Goal: Entertainment & Leisure: Browse casually

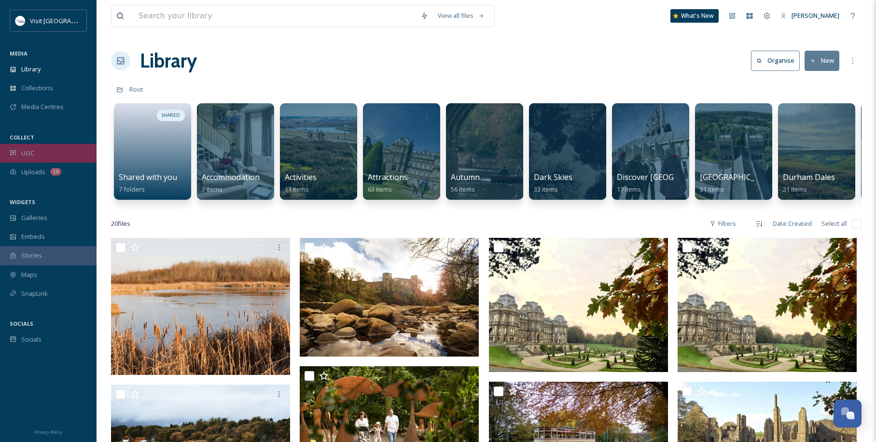
click at [45, 156] on div "UGC" at bounding box center [48, 153] width 97 height 19
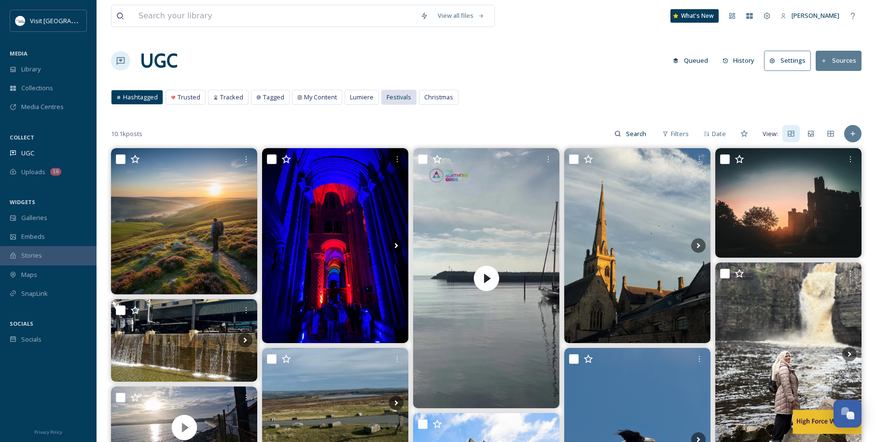
click at [405, 99] on span "Festivals" at bounding box center [399, 97] width 25 height 9
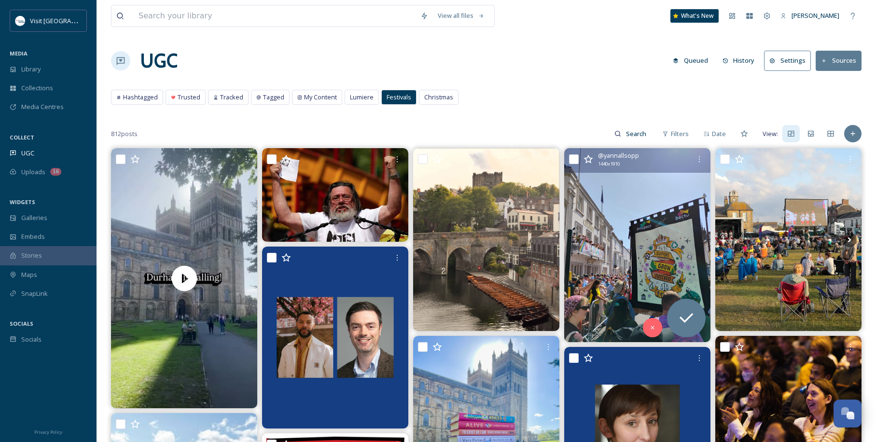
click at [636, 203] on img at bounding box center [638, 245] width 146 height 194
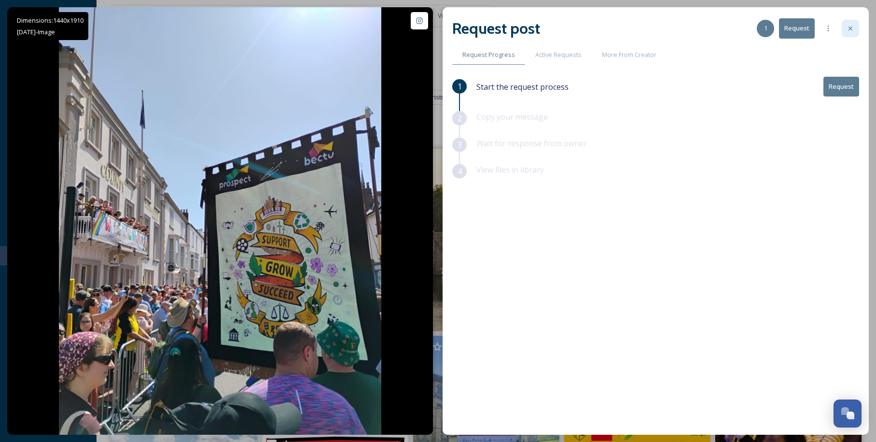
click at [843, 28] on div at bounding box center [850, 28] width 17 height 17
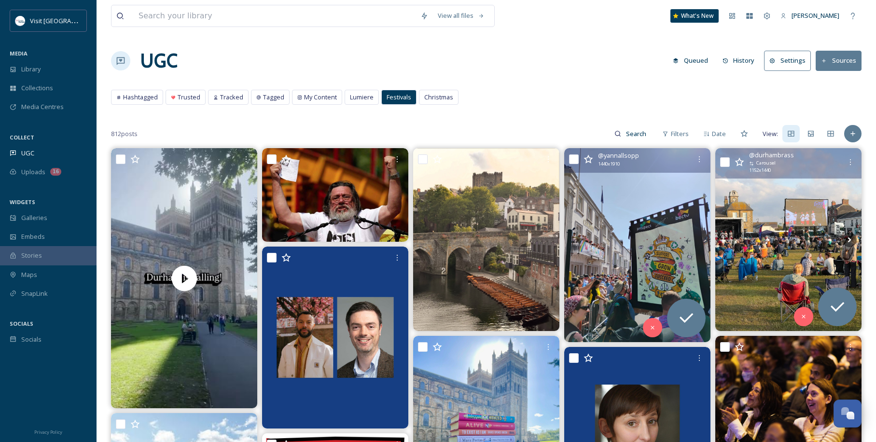
click at [772, 198] on img at bounding box center [789, 239] width 146 height 183
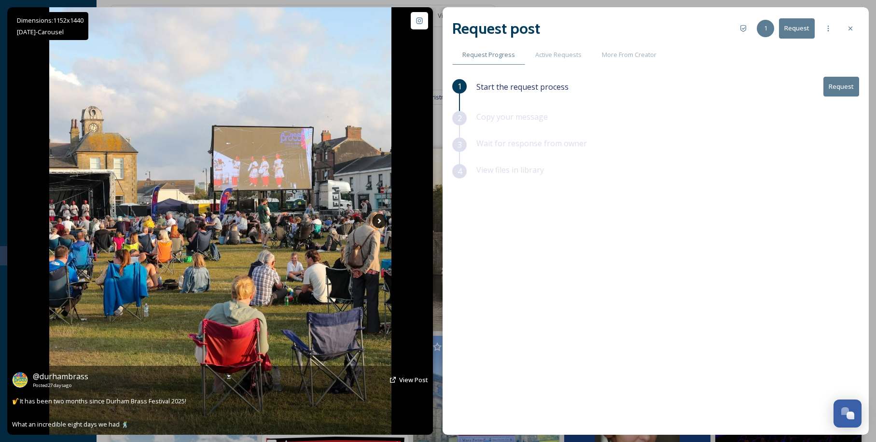
click at [382, 218] on icon at bounding box center [379, 221] width 14 height 14
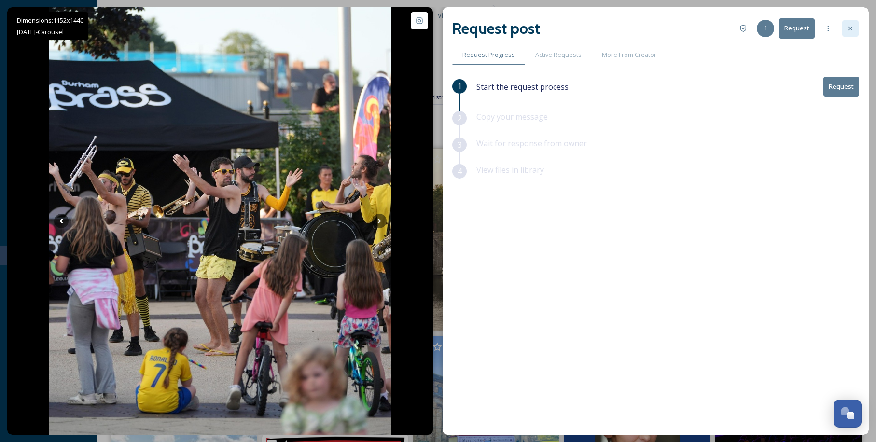
click at [843, 24] on div at bounding box center [850, 28] width 17 height 17
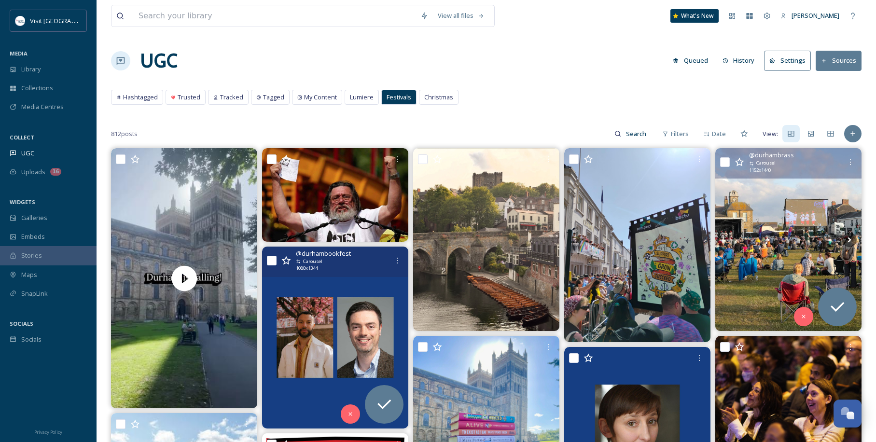
scroll to position [226, 0]
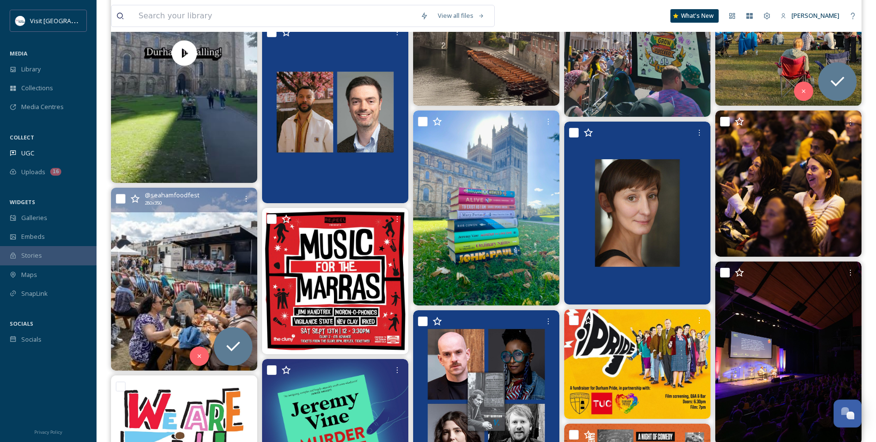
click at [194, 292] on img at bounding box center [184, 279] width 146 height 183
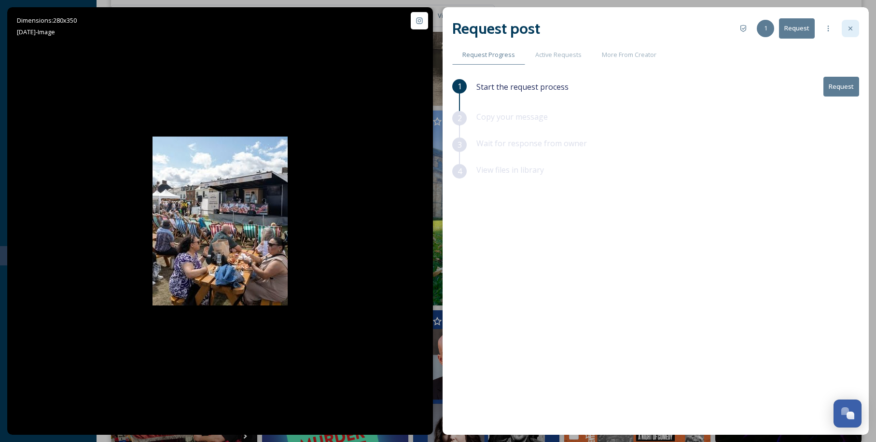
click at [850, 26] on icon at bounding box center [851, 29] width 8 height 8
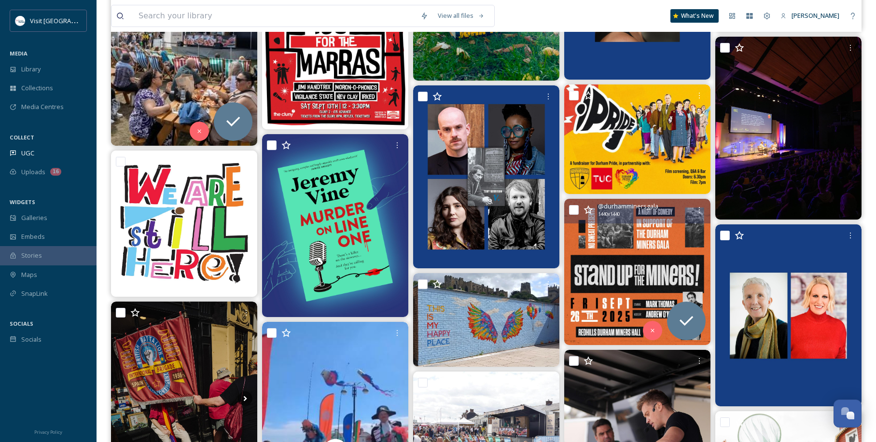
scroll to position [676, 0]
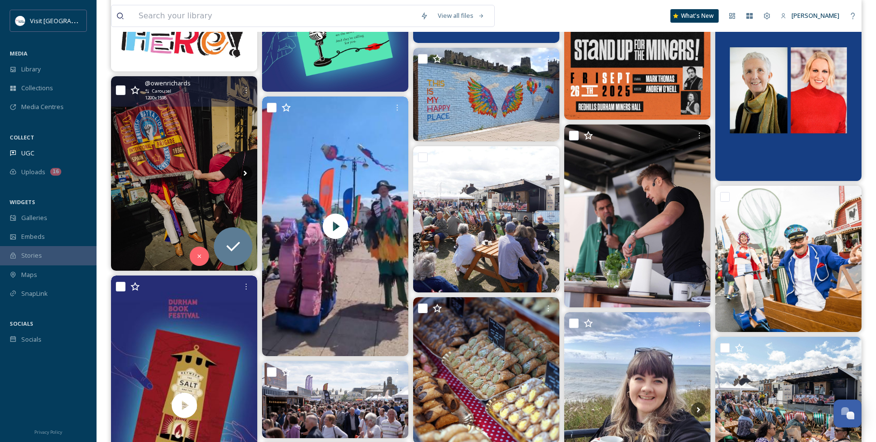
click at [159, 130] on img at bounding box center [184, 173] width 146 height 195
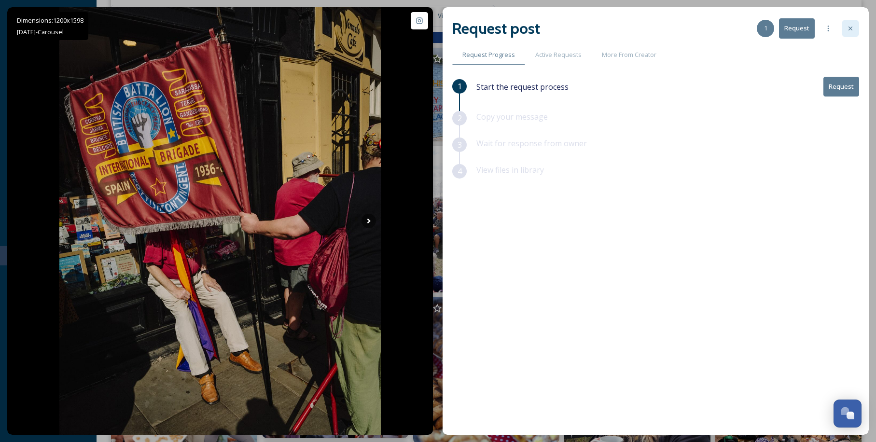
click at [848, 24] on div at bounding box center [850, 28] width 17 height 17
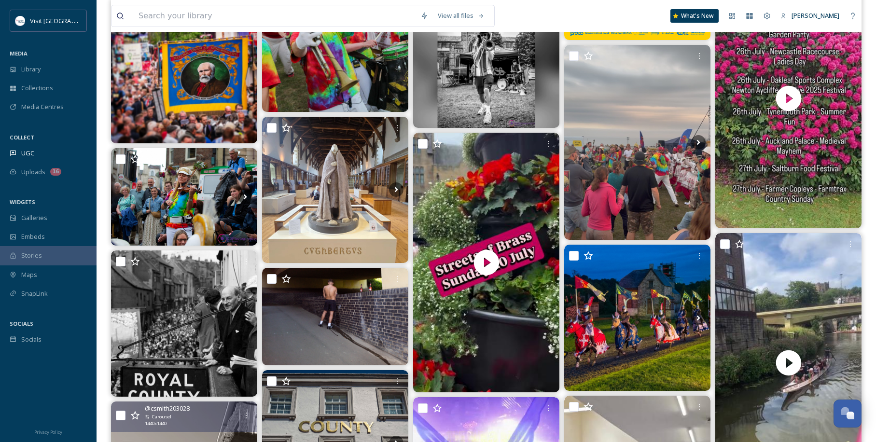
scroll to position [2704, 0]
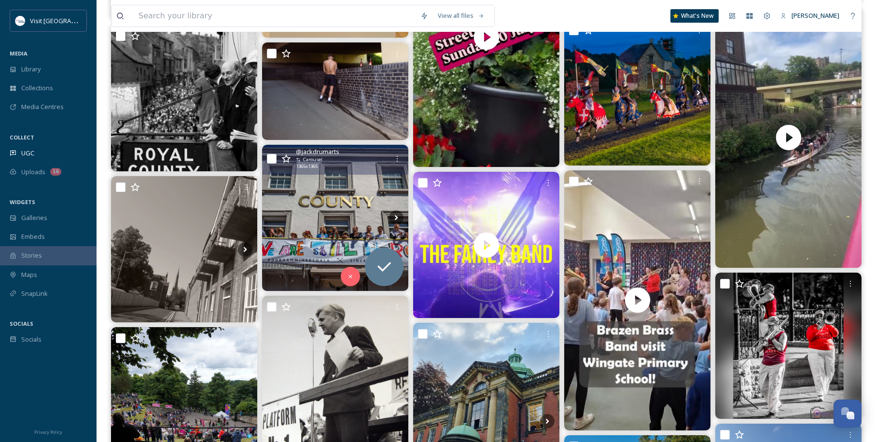
click at [310, 244] on img at bounding box center [335, 218] width 146 height 146
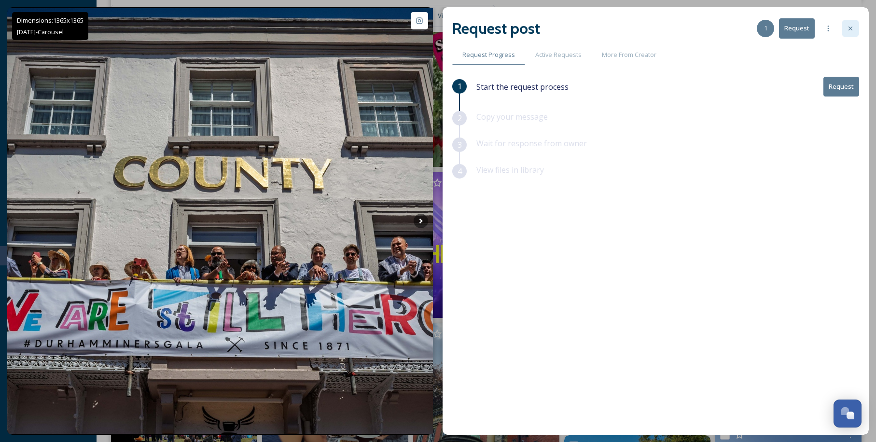
click at [849, 30] on icon at bounding box center [851, 29] width 4 height 4
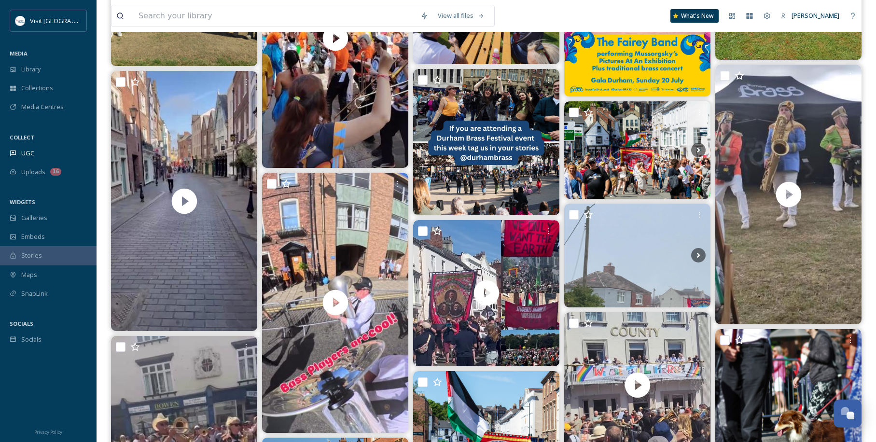
scroll to position [4056, 0]
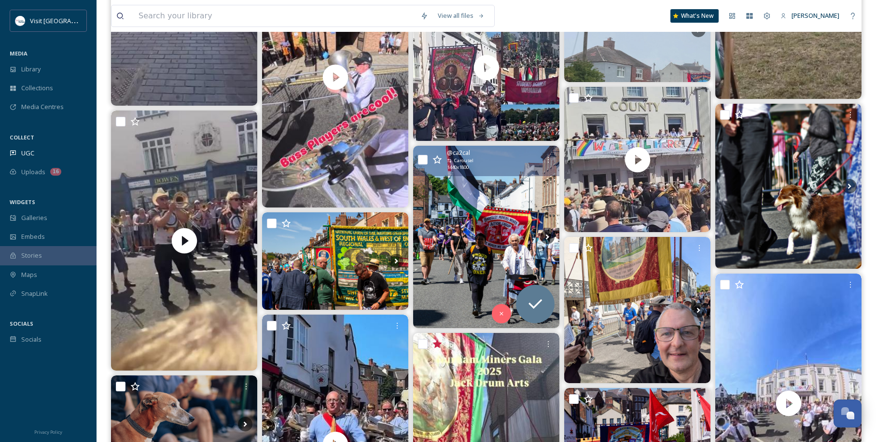
click at [477, 231] on img at bounding box center [486, 237] width 146 height 183
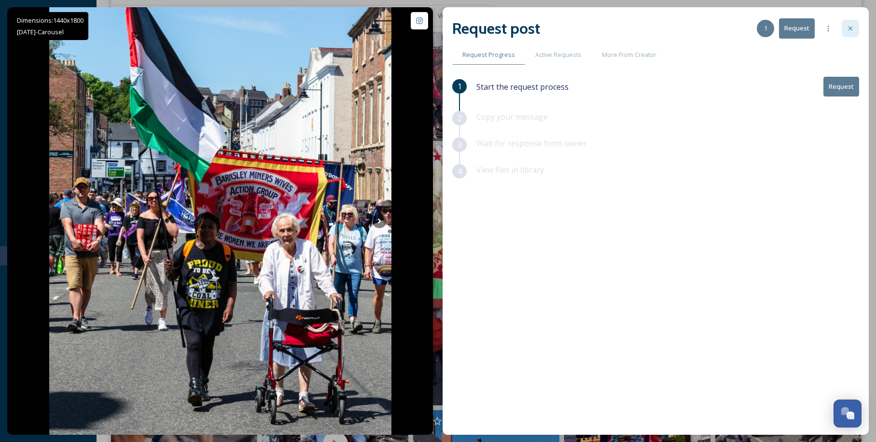
click at [855, 28] on div at bounding box center [850, 28] width 17 height 17
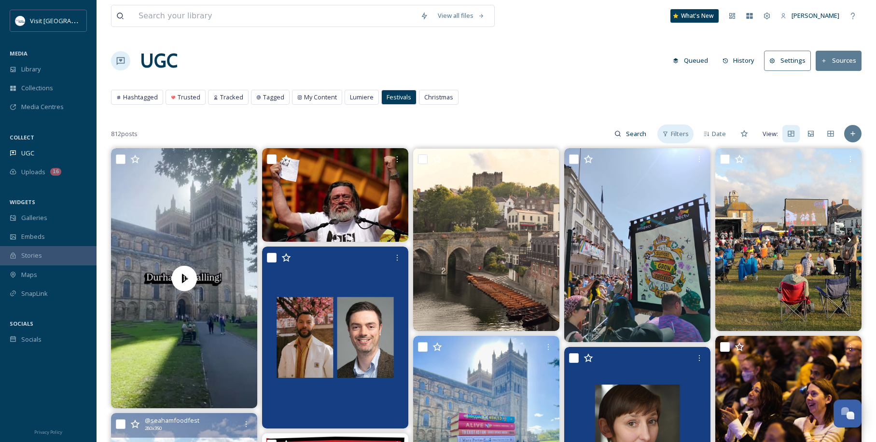
click at [674, 132] on span "Filters" at bounding box center [680, 133] width 18 height 9
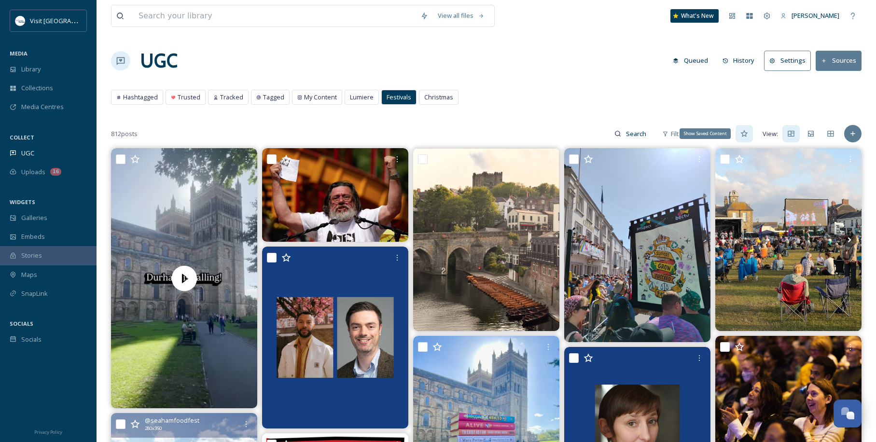
click at [748, 131] on icon at bounding box center [745, 134] width 8 height 8
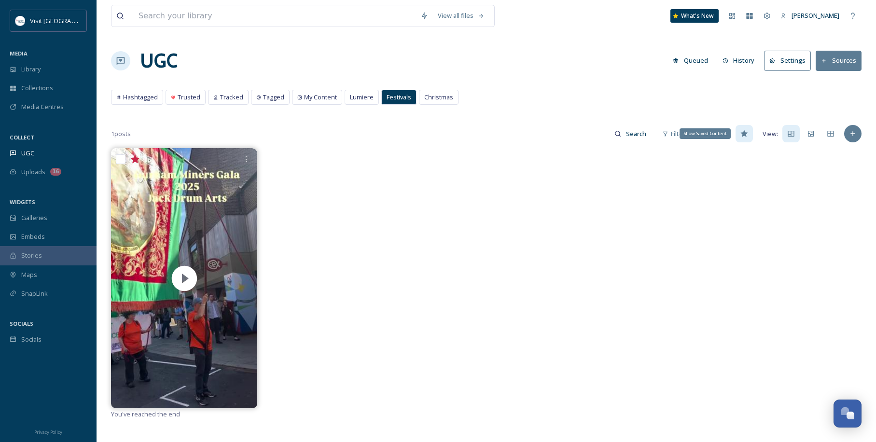
click at [747, 131] on icon at bounding box center [745, 134] width 8 height 8
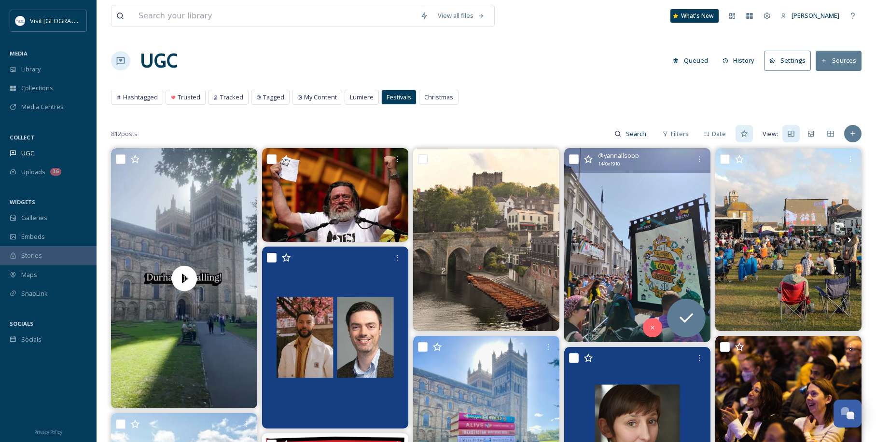
click at [587, 161] on icon at bounding box center [589, 160] width 10 height 10
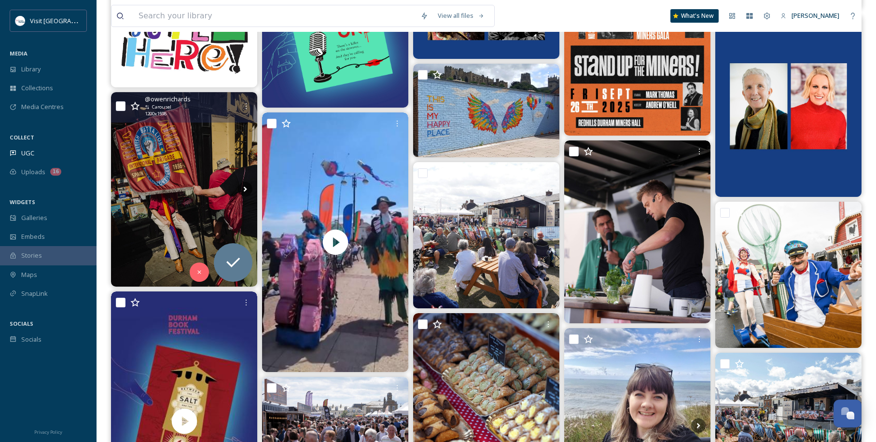
scroll to position [676, 0]
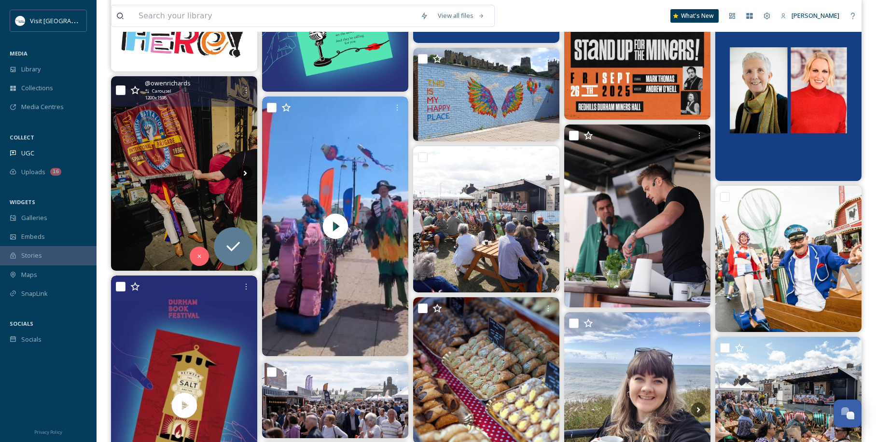
click at [168, 183] on img at bounding box center [184, 173] width 146 height 195
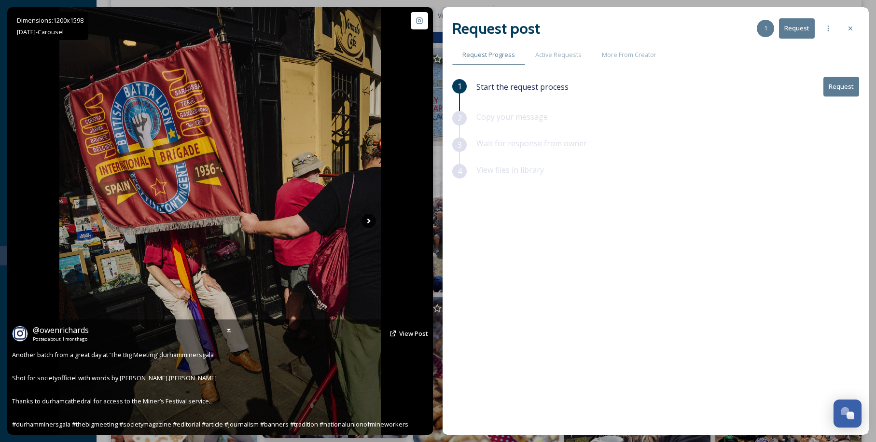
click at [366, 225] on icon at bounding box center [369, 221] width 14 height 14
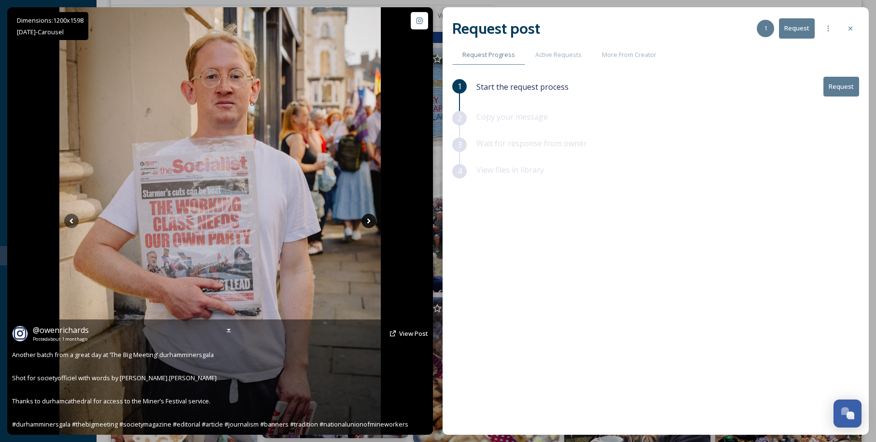
click at [366, 225] on icon at bounding box center [369, 221] width 14 height 14
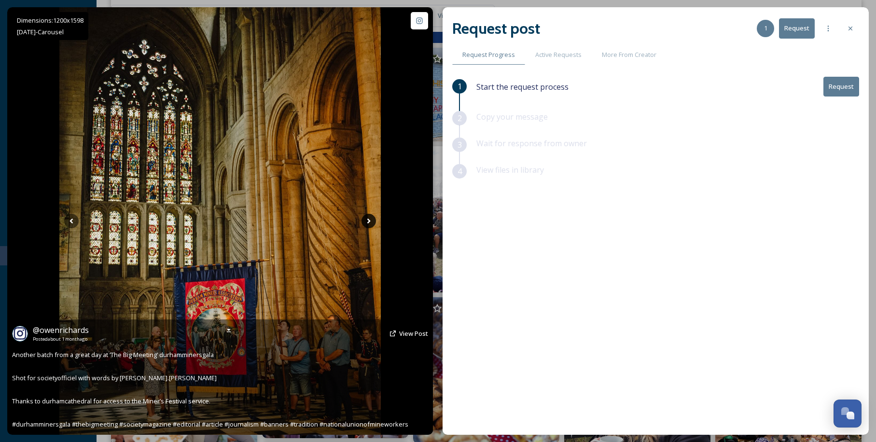
click at [366, 225] on icon at bounding box center [369, 221] width 14 height 14
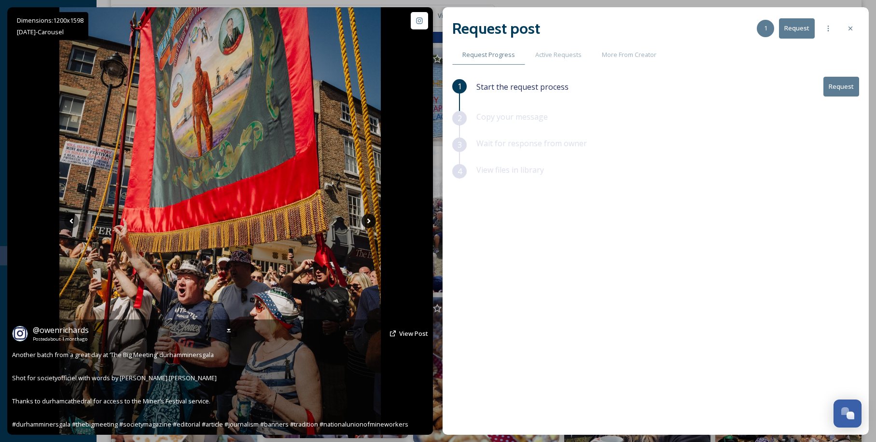
click at [366, 225] on icon at bounding box center [369, 221] width 14 height 14
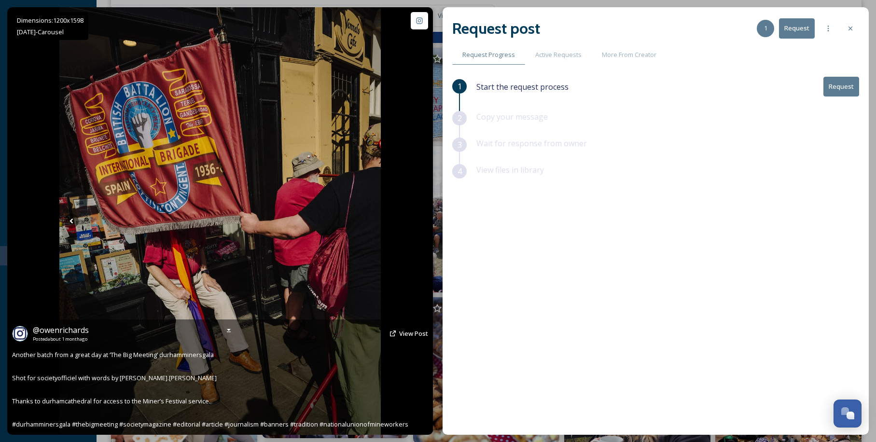
click at [366, 225] on icon at bounding box center [369, 221] width 14 height 14
click at [65, 224] on icon at bounding box center [71, 221] width 14 height 14
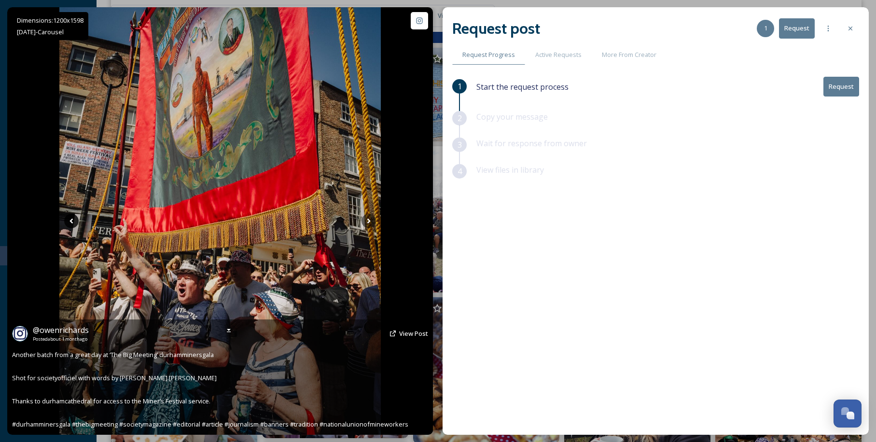
click at [65, 224] on icon at bounding box center [71, 221] width 14 height 14
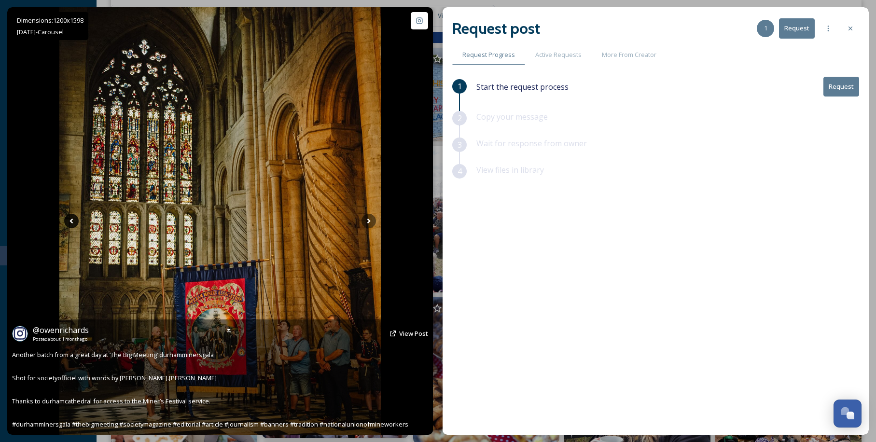
click at [65, 224] on icon at bounding box center [71, 221] width 14 height 14
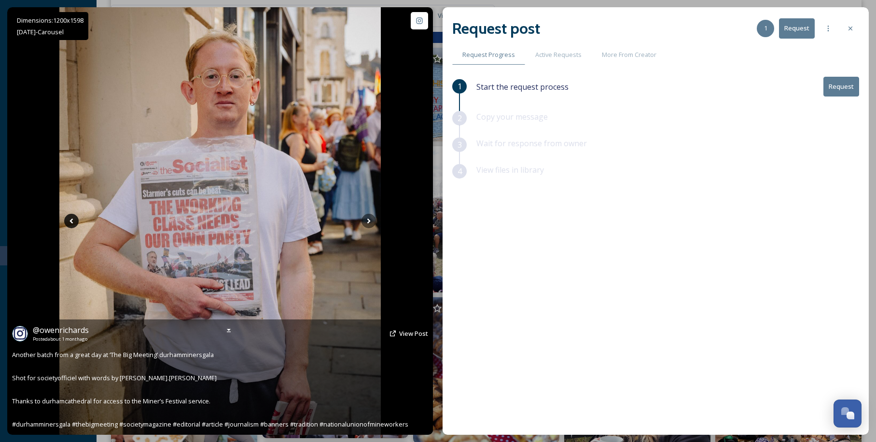
click at [65, 224] on icon at bounding box center [71, 221] width 14 height 14
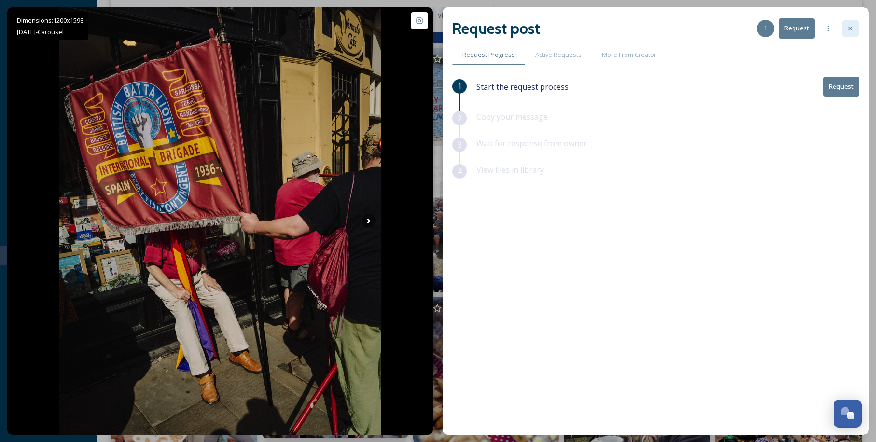
click at [854, 31] on icon at bounding box center [851, 29] width 8 height 8
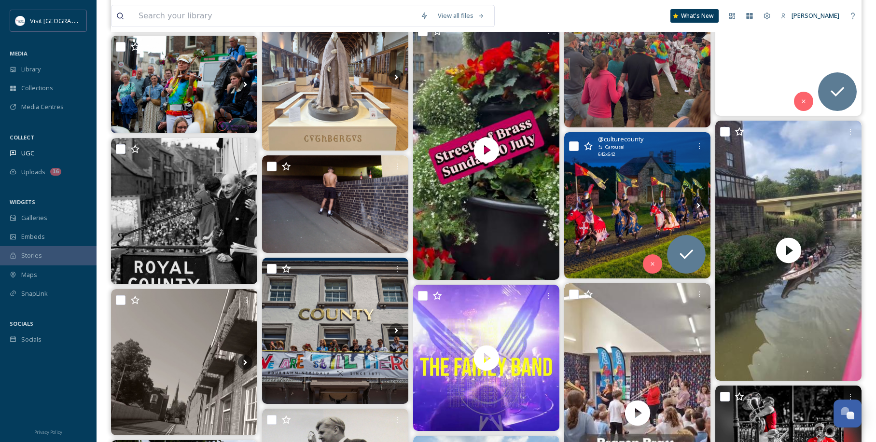
scroll to position [2704, 0]
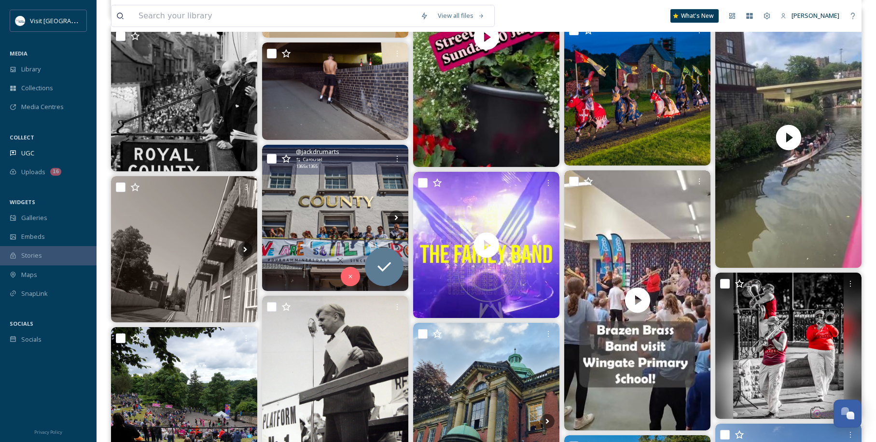
click at [298, 210] on img at bounding box center [335, 218] width 146 height 146
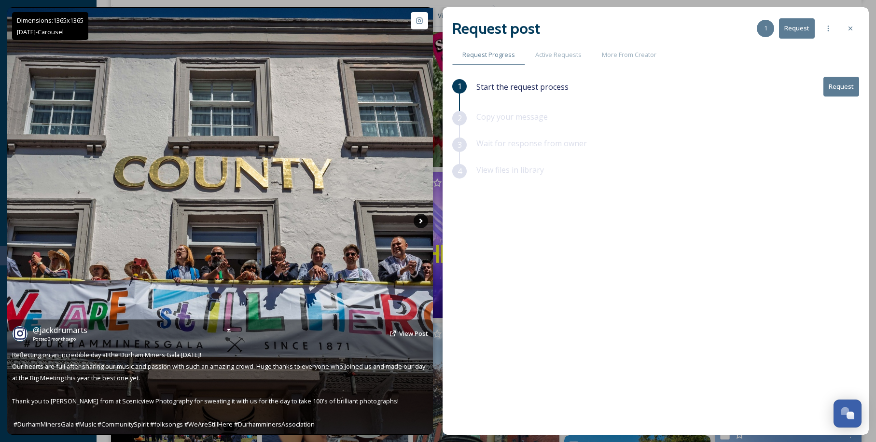
click at [424, 223] on icon at bounding box center [421, 221] width 14 height 14
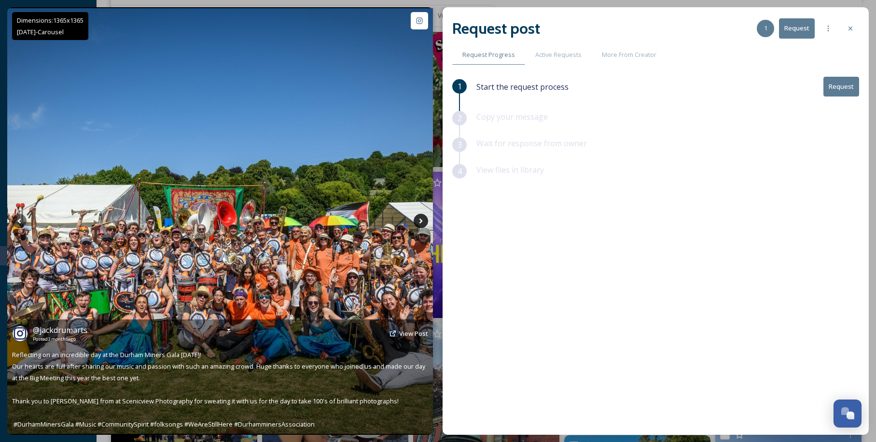
click at [422, 223] on icon at bounding box center [421, 221] width 14 height 14
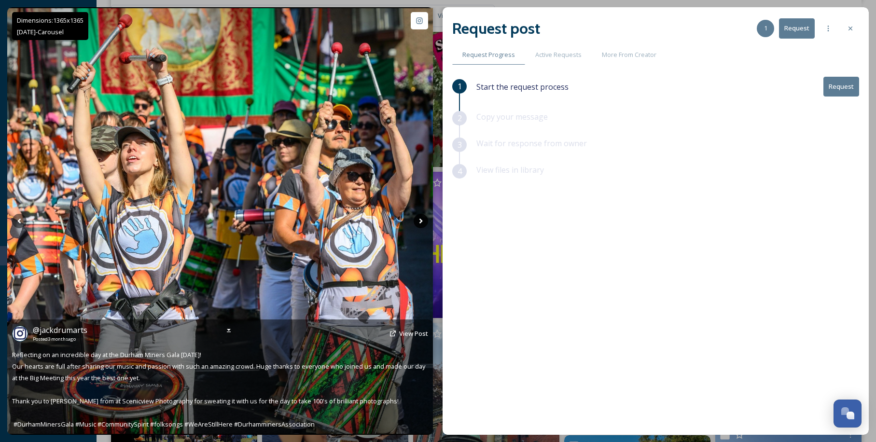
click at [422, 223] on icon at bounding box center [421, 221] width 14 height 14
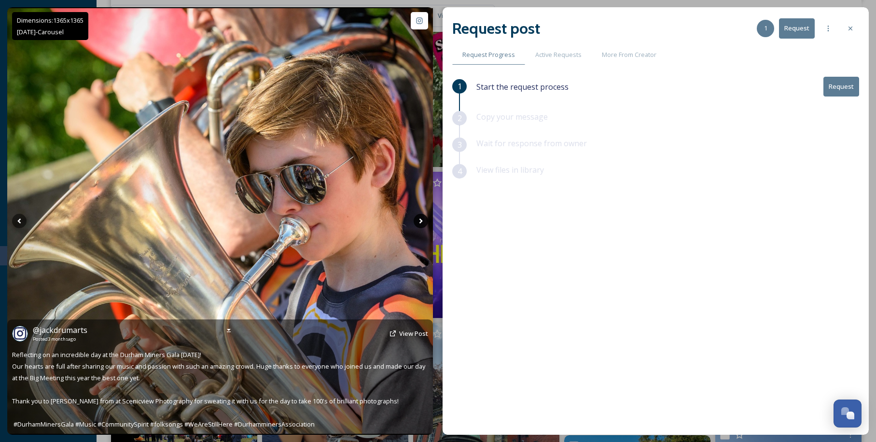
click at [422, 223] on icon at bounding box center [421, 221] width 14 height 14
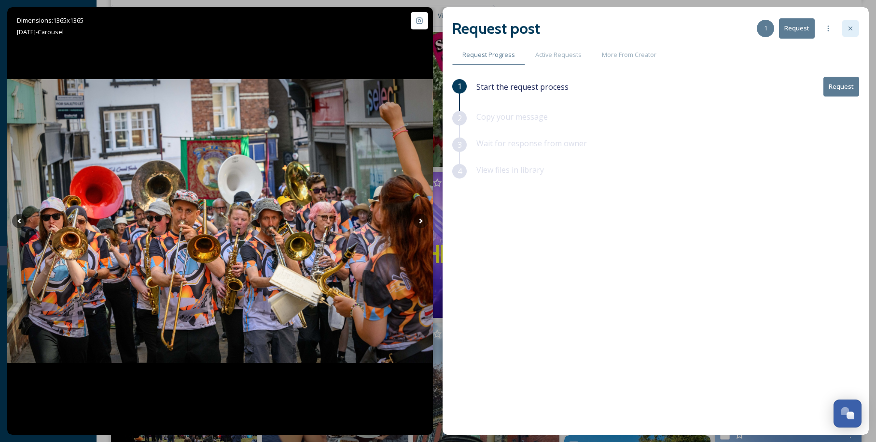
click at [851, 24] on div at bounding box center [850, 28] width 17 height 17
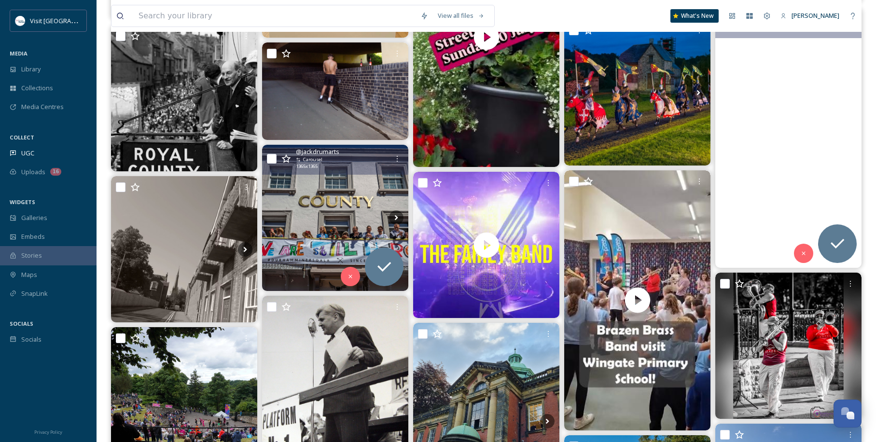
click at [282, 160] on icon at bounding box center [287, 159] width 10 height 10
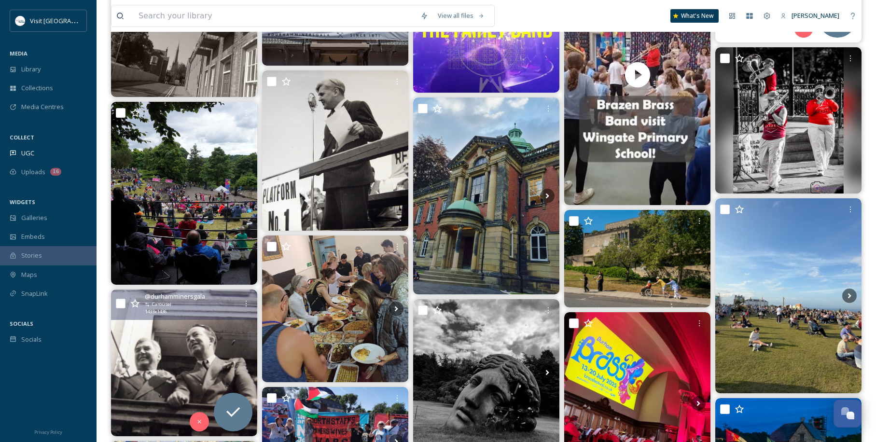
click at [155, 344] on img at bounding box center [184, 363] width 146 height 147
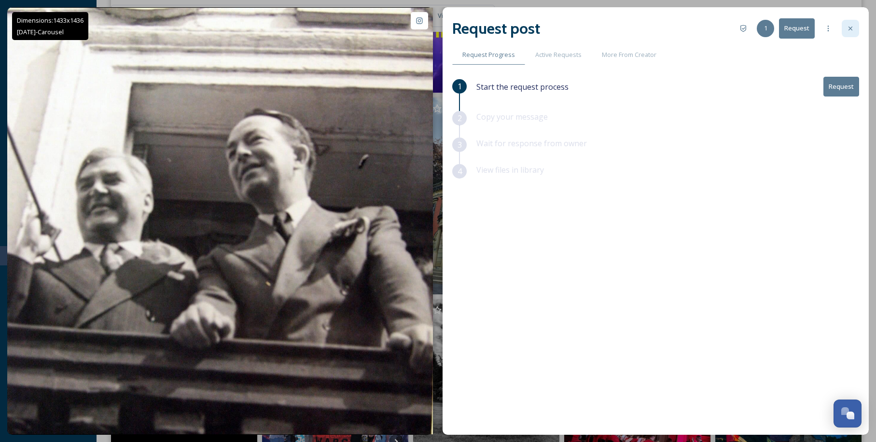
click at [856, 26] on div at bounding box center [850, 28] width 17 height 17
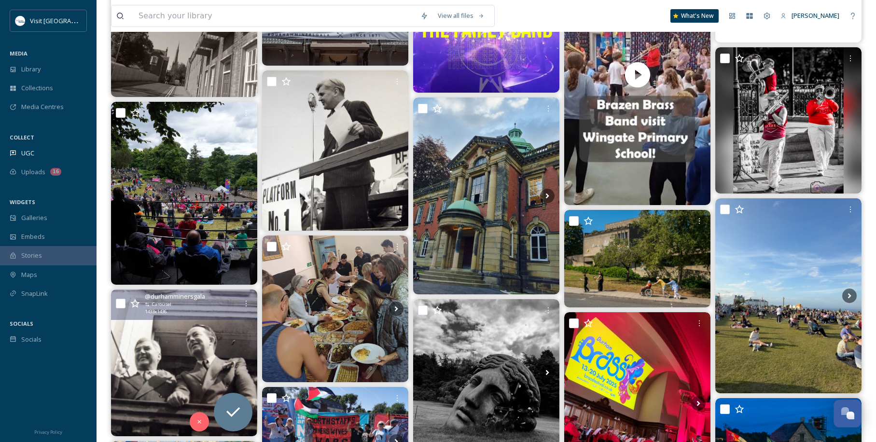
scroll to position [3155, 0]
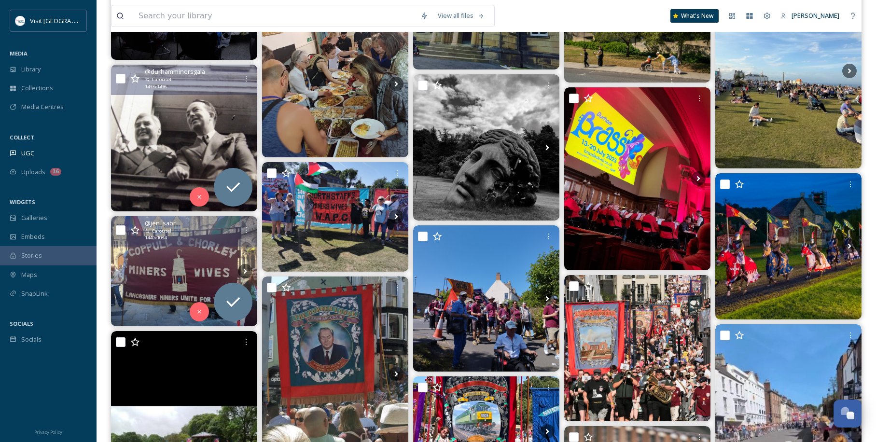
click at [208, 255] on img at bounding box center [184, 271] width 146 height 110
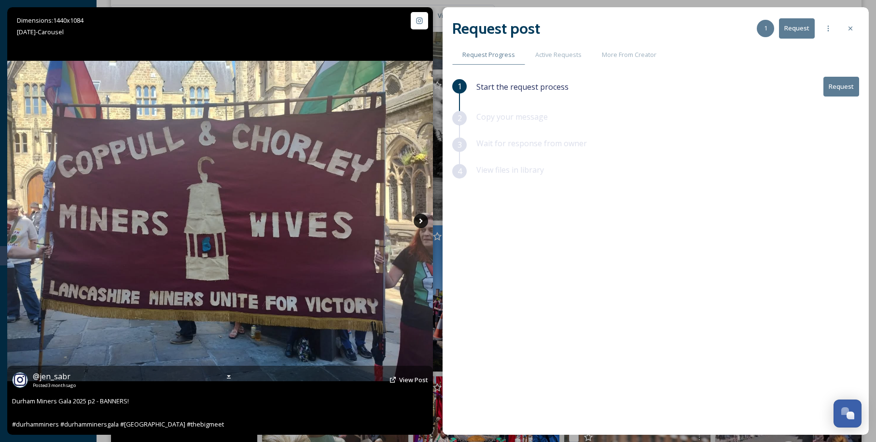
click at [424, 216] on icon at bounding box center [421, 221] width 14 height 14
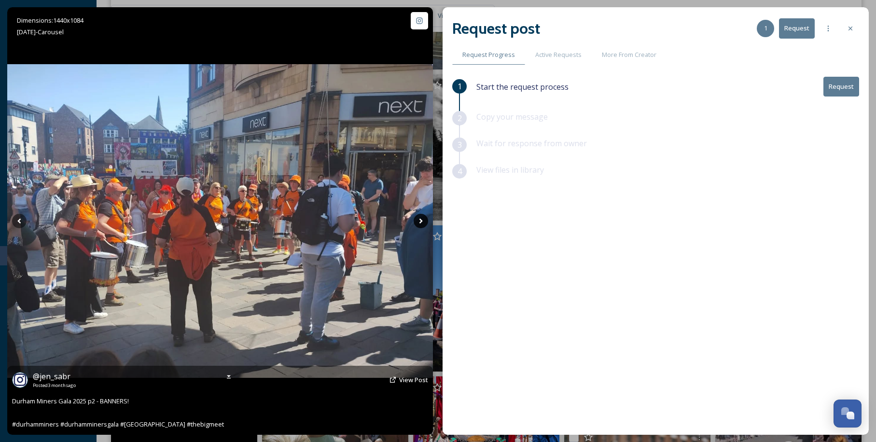
click at [424, 216] on icon at bounding box center [421, 221] width 14 height 14
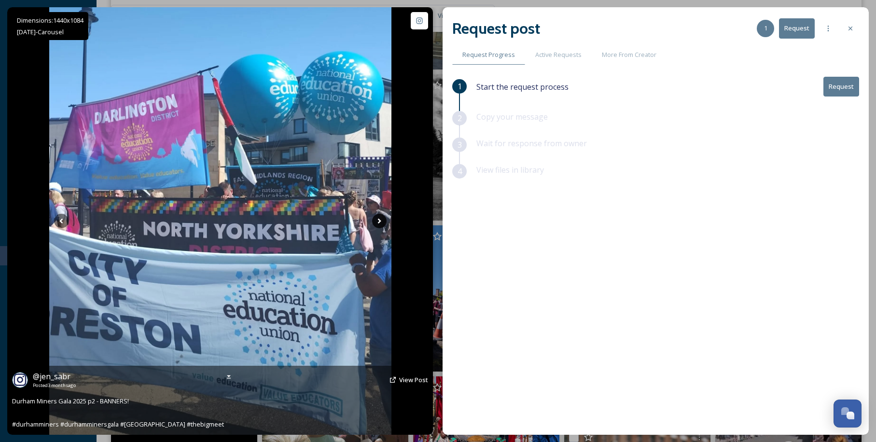
click at [424, 216] on div "Dimensions: 1440 x [DATE] - Carousel @ jen_sabr Posted [DATE] View Post Durham …" at bounding box center [220, 221] width 426 height 428
click at [380, 224] on icon at bounding box center [379, 221] width 14 height 14
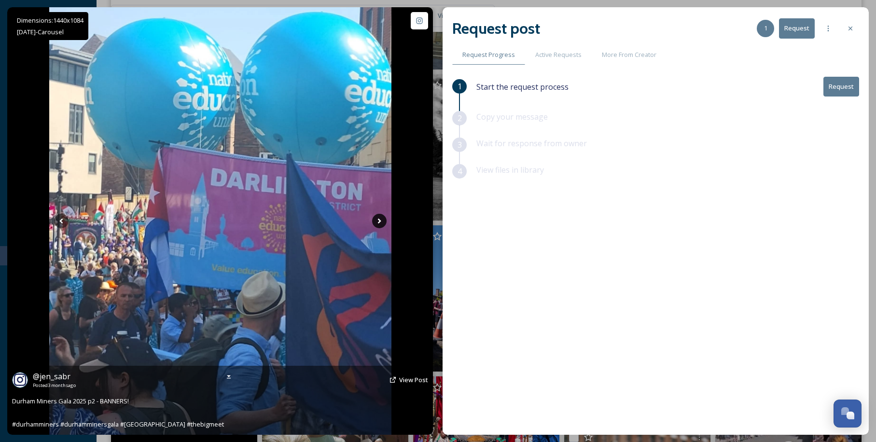
click at [380, 224] on icon at bounding box center [379, 221] width 14 height 14
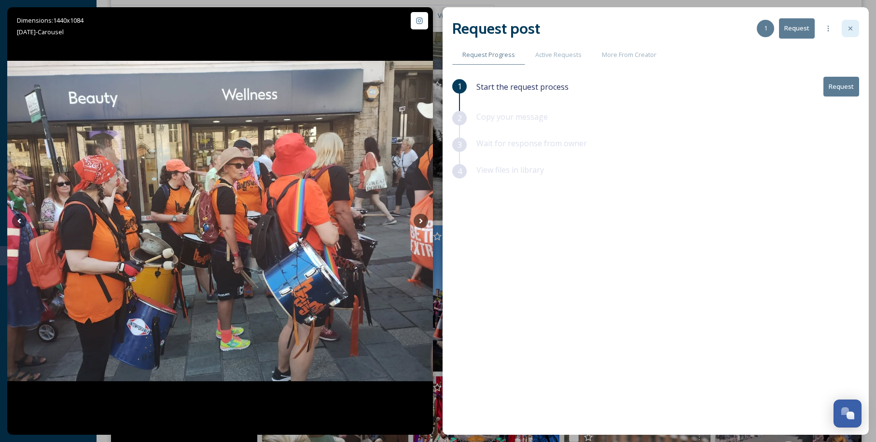
click at [851, 24] on div at bounding box center [850, 28] width 17 height 17
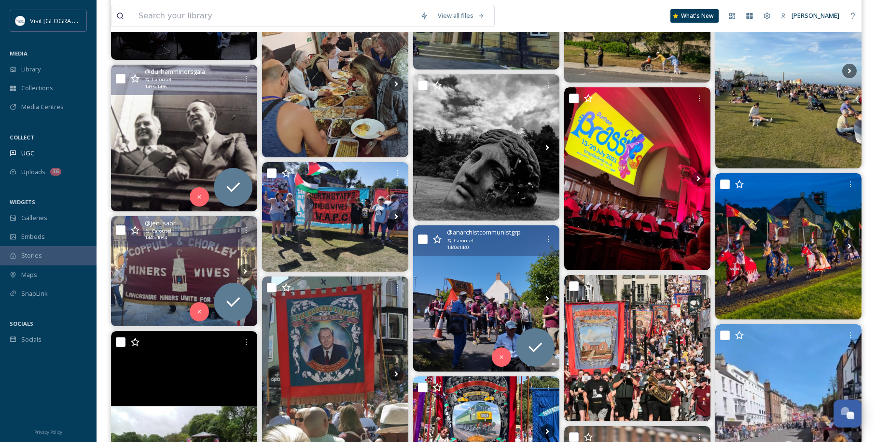
click at [485, 301] on img at bounding box center [486, 299] width 146 height 146
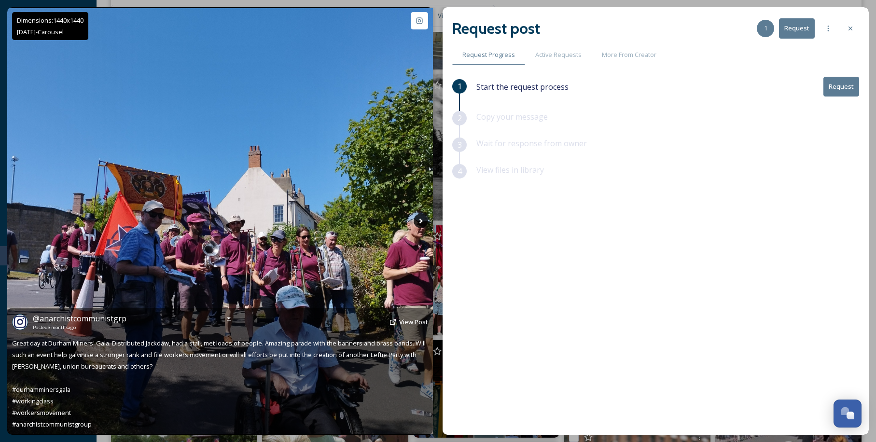
click at [416, 218] on icon at bounding box center [421, 221] width 14 height 14
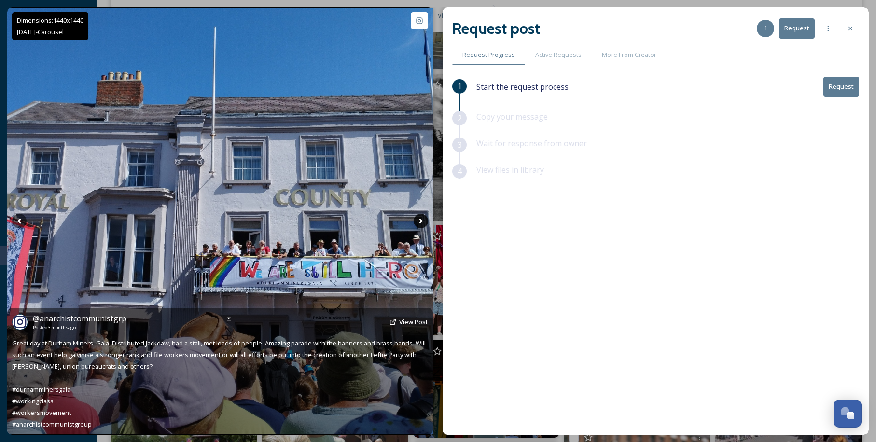
click at [418, 218] on icon at bounding box center [421, 221] width 14 height 14
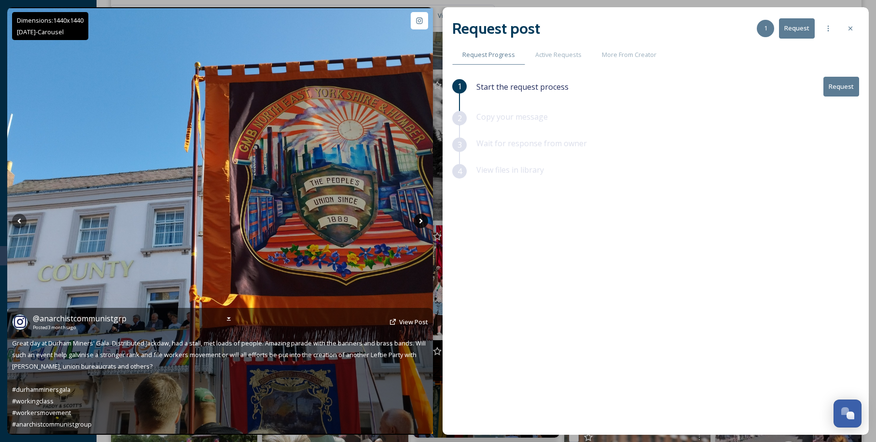
click at [418, 218] on icon at bounding box center [421, 221] width 14 height 14
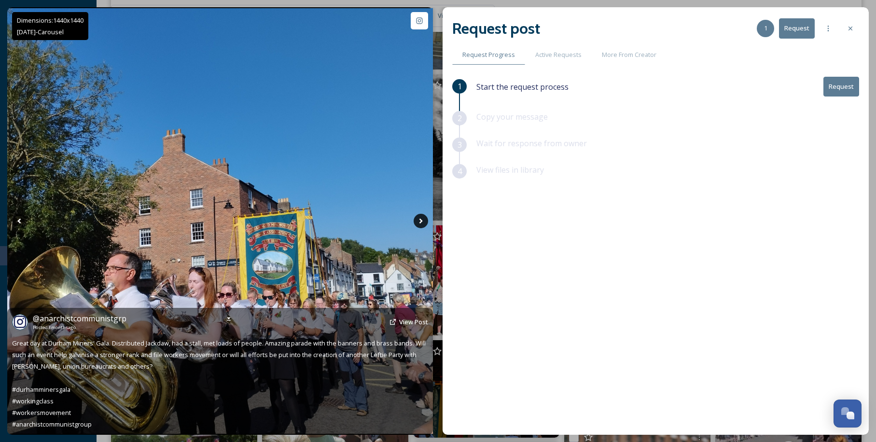
click at [420, 228] on icon at bounding box center [421, 221] width 14 height 14
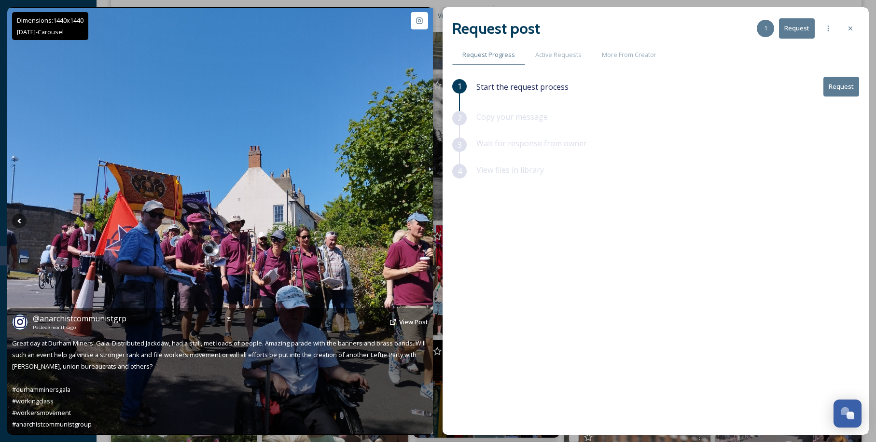
click at [425, 222] on icon at bounding box center [421, 221] width 14 height 14
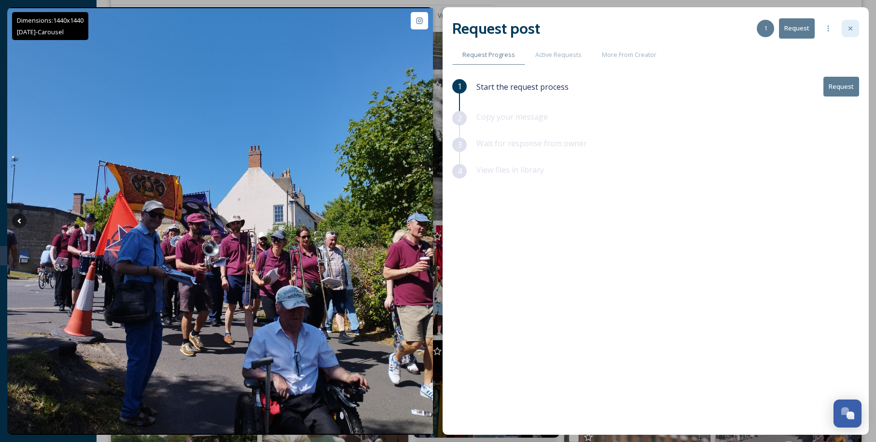
click at [844, 27] on div at bounding box center [850, 28] width 17 height 17
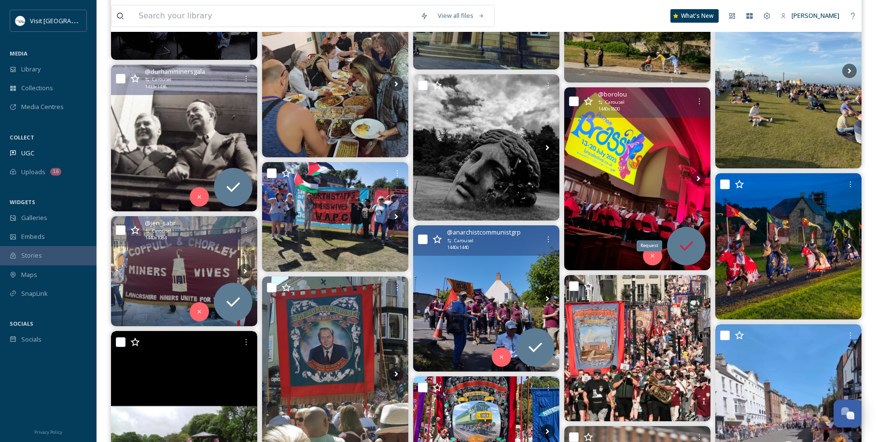
scroll to position [3380, 0]
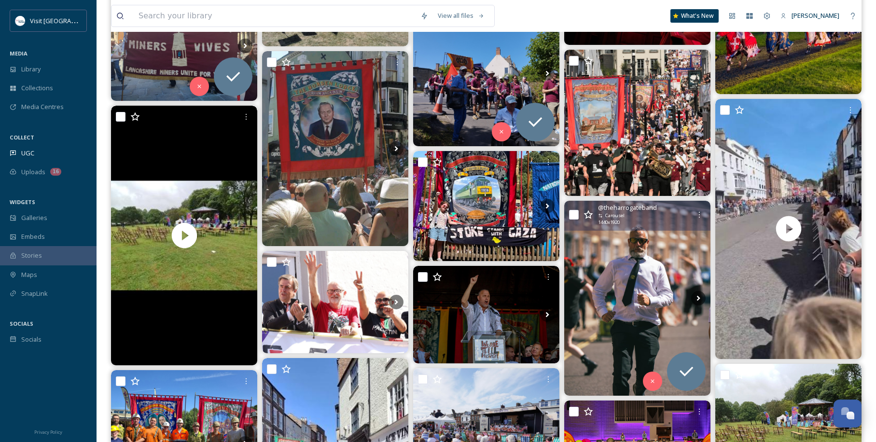
click at [649, 243] on img at bounding box center [638, 298] width 146 height 195
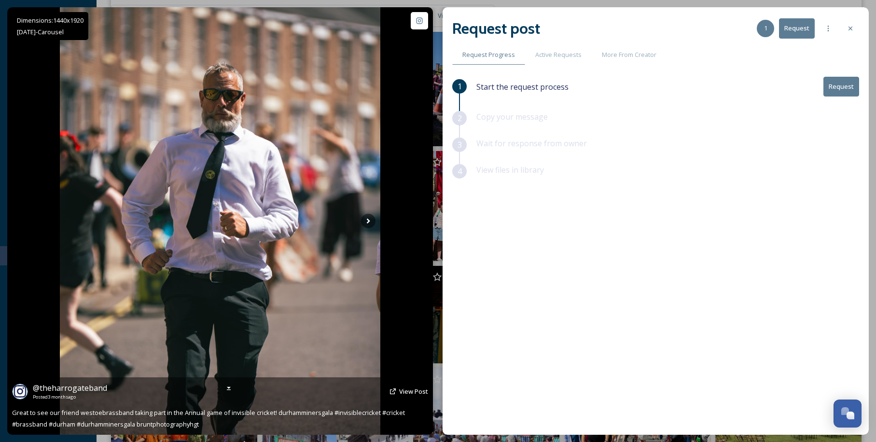
click at [359, 225] on img at bounding box center [220, 221] width 321 height 428
click at [363, 223] on icon at bounding box center [368, 221] width 14 height 14
click at [369, 218] on icon at bounding box center [368, 221] width 14 height 14
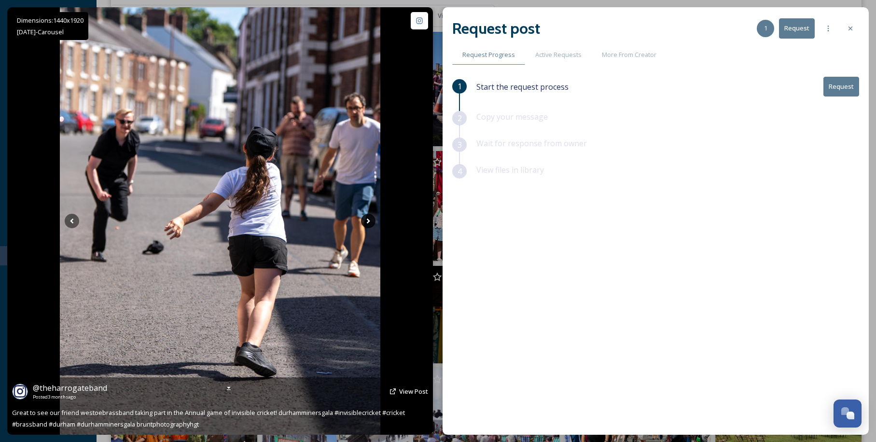
click at [369, 218] on icon at bounding box center [368, 221] width 14 height 14
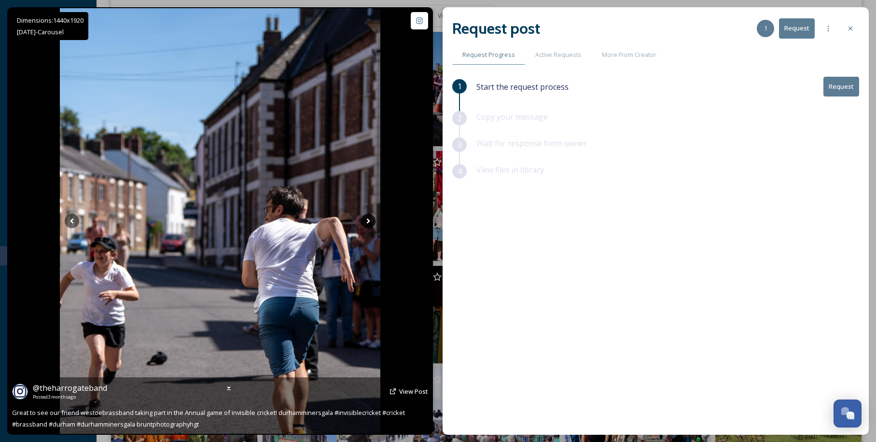
click at [369, 218] on icon at bounding box center [368, 221] width 14 height 14
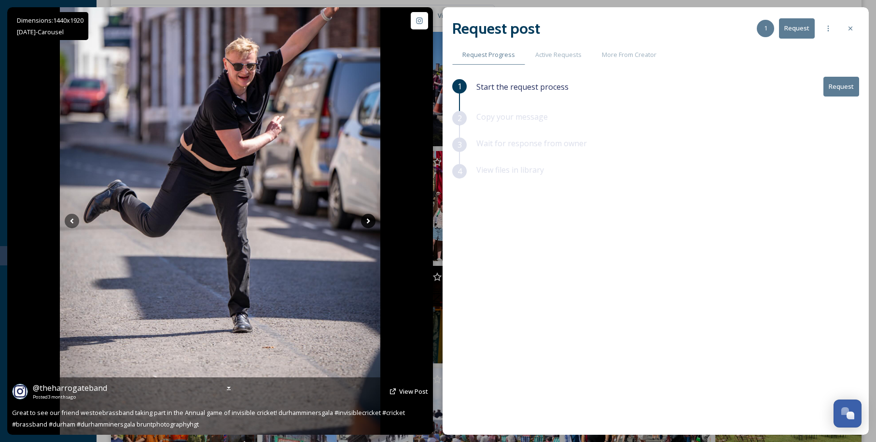
click at [369, 218] on icon at bounding box center [368, 221] width 14 height 14
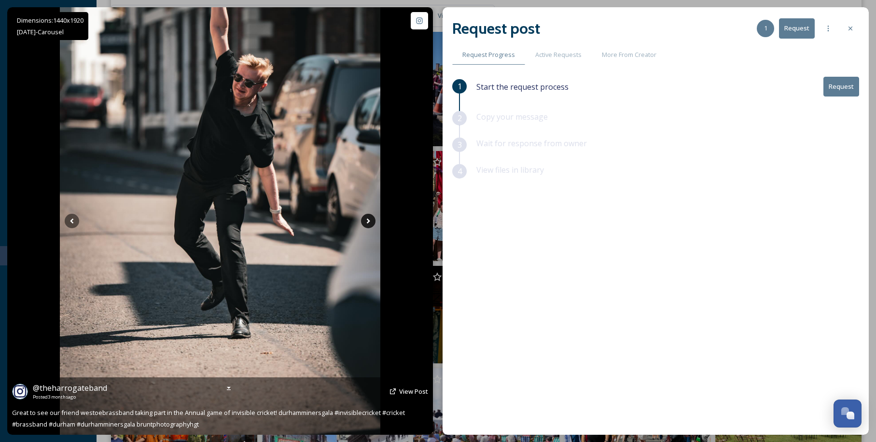
click at [369, 218] on icon at bounding box center [368, 221] width 14 height 14
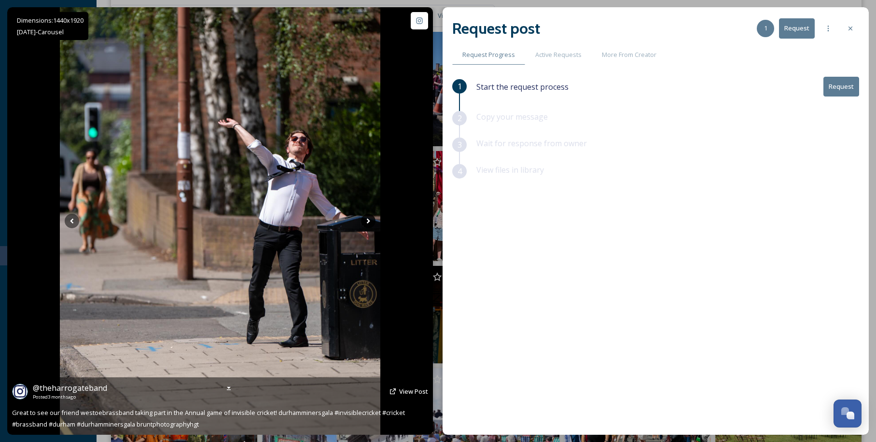
click at [369, 218] on icon at bounding box center [368, 221] width 14 height 14
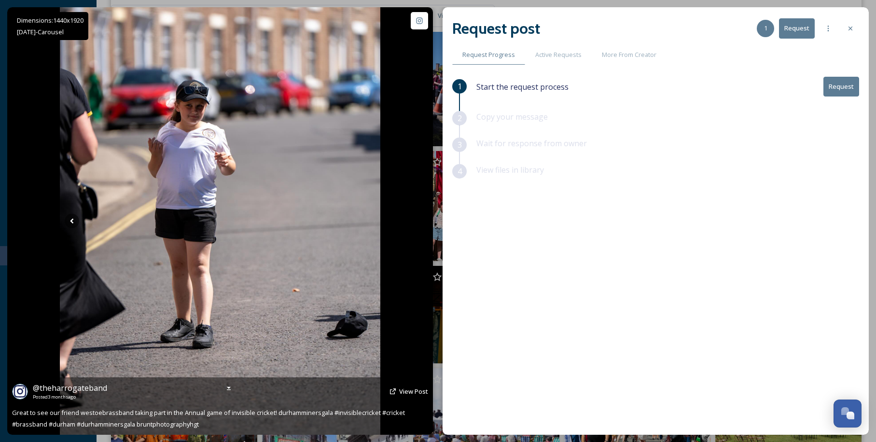
click at [369, 218] on icon at bounding box center [368, 221] width 14 height 14
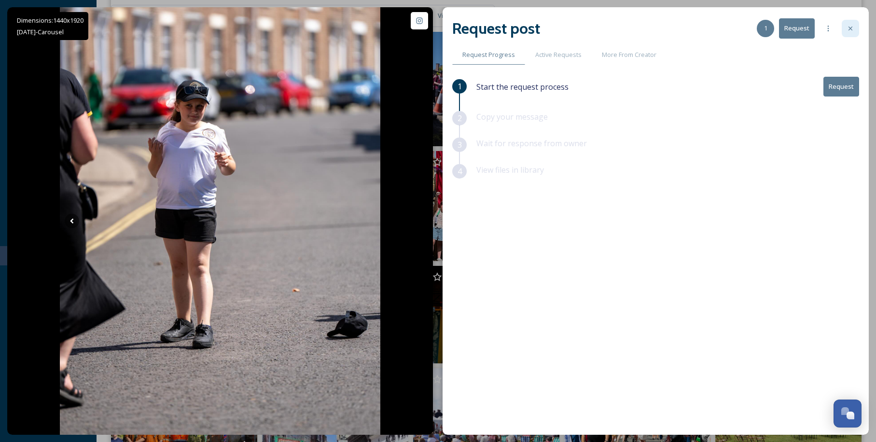
click at [852, 29] on icon at bounding box center [851, 29] width 8 height 8
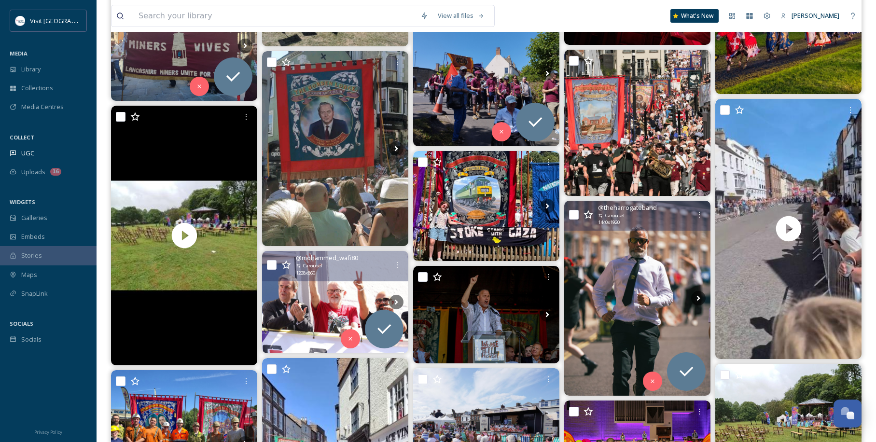
scroll to position [3606, 0]
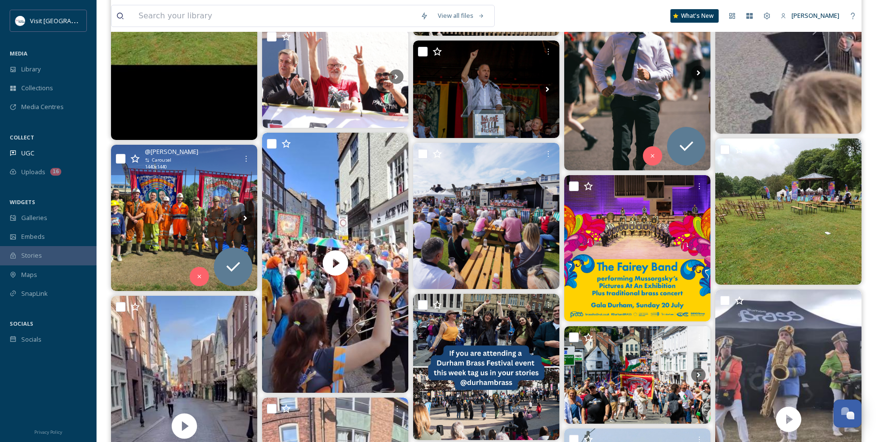
click at [179, 232] on img at bounding box center [184, 218] width 146 height 146
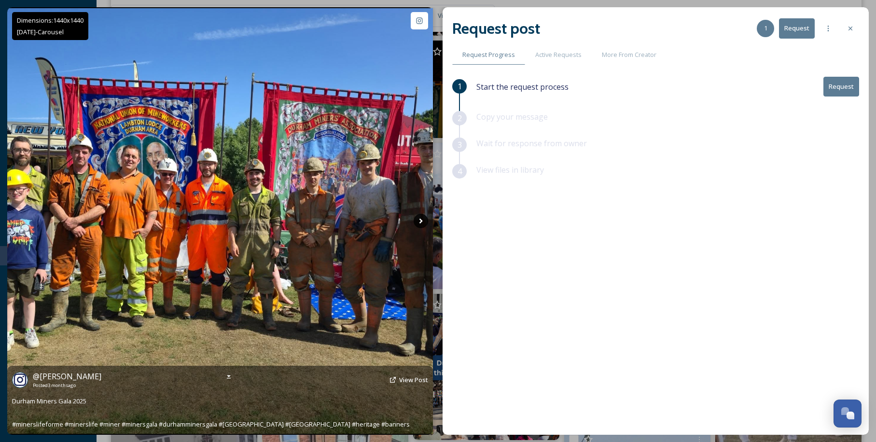
click at [416, 218] on icon at bounding box center [421, 221] width 14 height 14
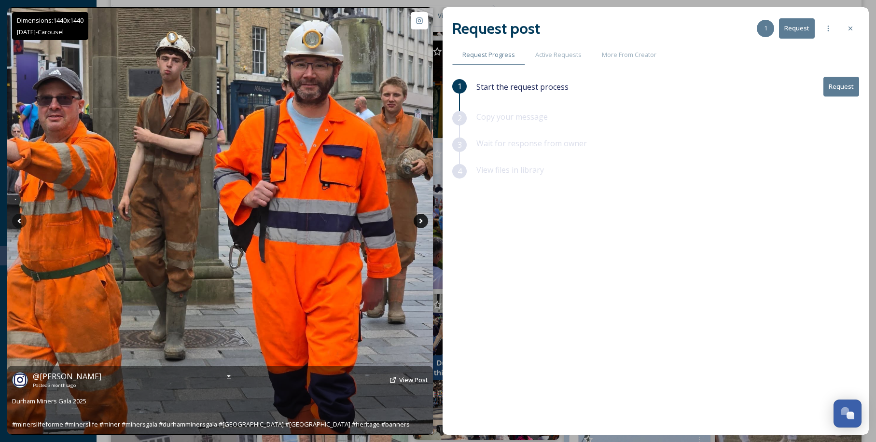
click at [416, 218] on icon at bounding box center [421, 221] width 14 height 14
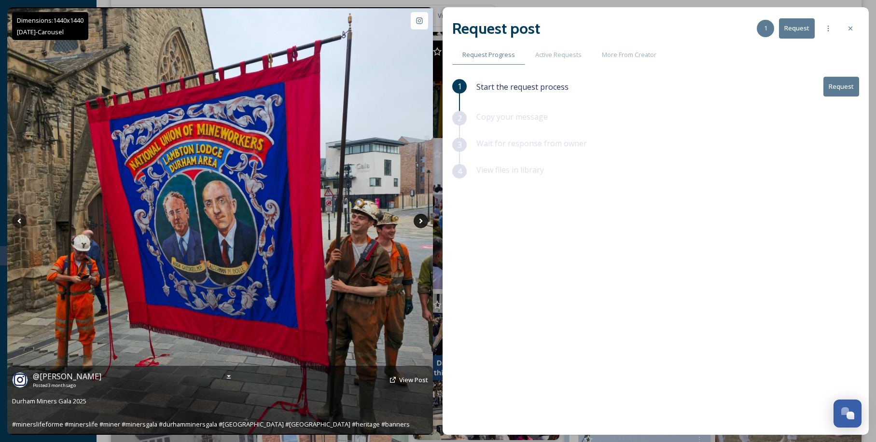
click at [416, 218] on icon at bounding box center [421, 221] width 14 height 14
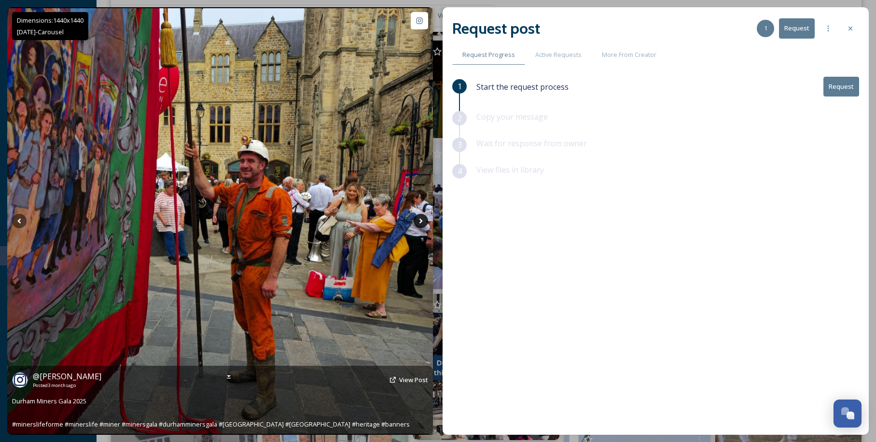
click at [416, 218] on icon at bounding box center [421, 221] width 14 height 14
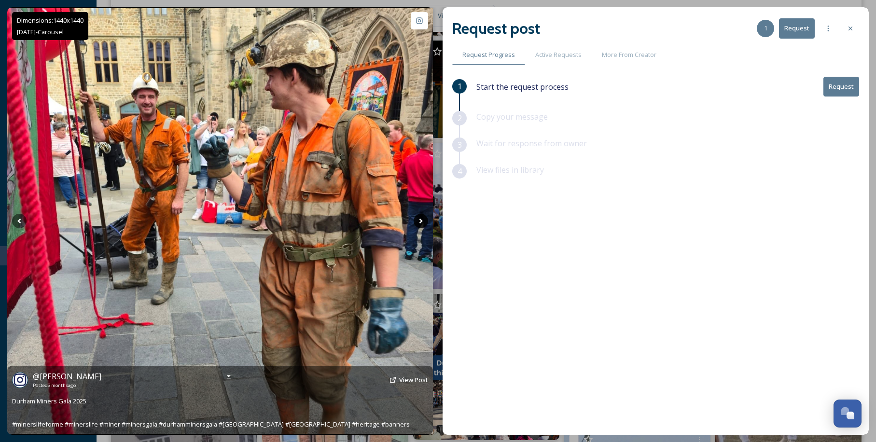
click at [416, 218] on icon at bounding box center [421, 221] width 14 height 14
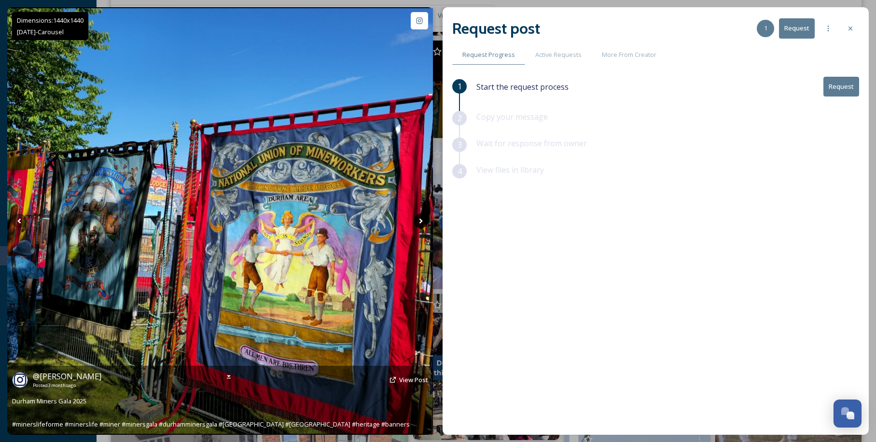
click at [416, 218] on icon at bounding box center [421, 221] width 14 height 14
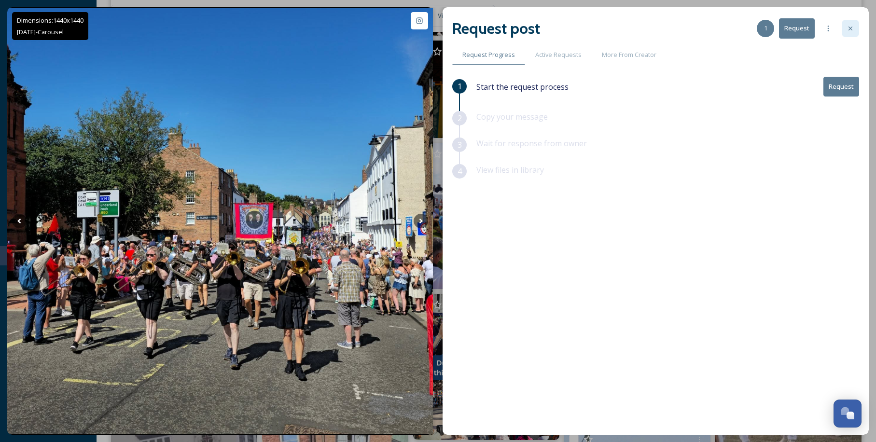
click at [850, 31] on icon at bounding box center [851, 29] width 8 height 8
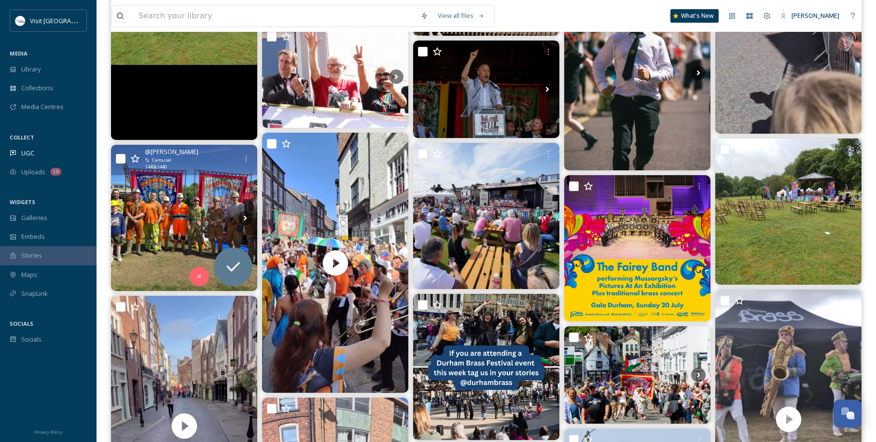
click at [131, 158] on icon at bounding box center [134, 159] width 9 height 9
